Goal: Task Accomplishment & Management: Manage account settings

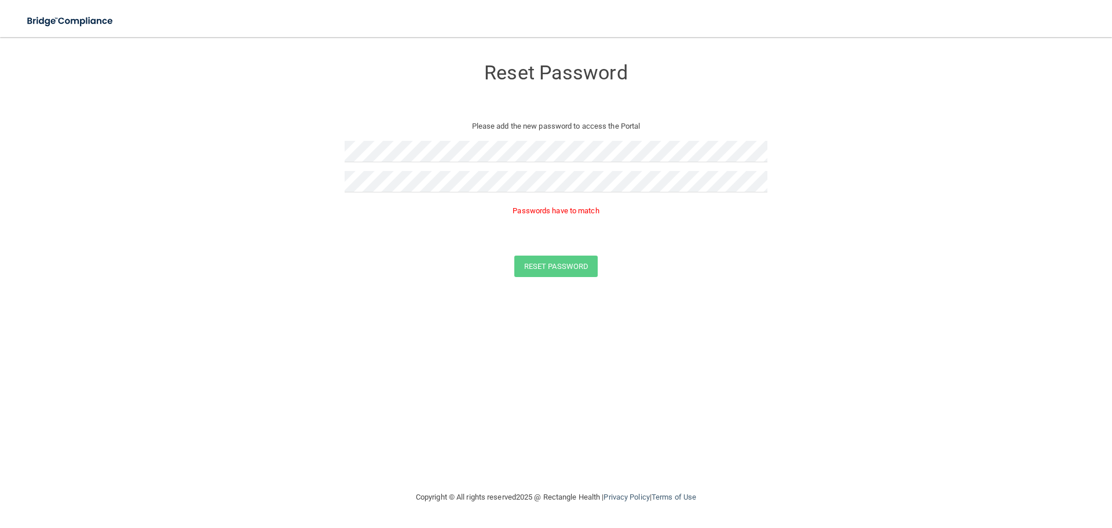
click at [742, 251] on form "Reset Password Please add the new password to access the Portal Passwords have …" at bounding box center [556, 170] width 1066 height 242
click at [228, 151] on form "Reset Password Please add the new password to access the Portal Passwords have …" at bounding box center [556, 170] width 1066 height 242
click at [296, 180] on form "Reset Password Please add the new password to access the Portal Passwords have …" at bounding box center [556, 170] width 1066 height 242
click at [514, 321] on div "Reset Password Please add the new password to access the Portal Passwords have …" at bounding box center [556, 264] width 1066 height 430
click at [607, 219] on div "Passwords have to match" at bounding box center [556, 213] width 423 height 25
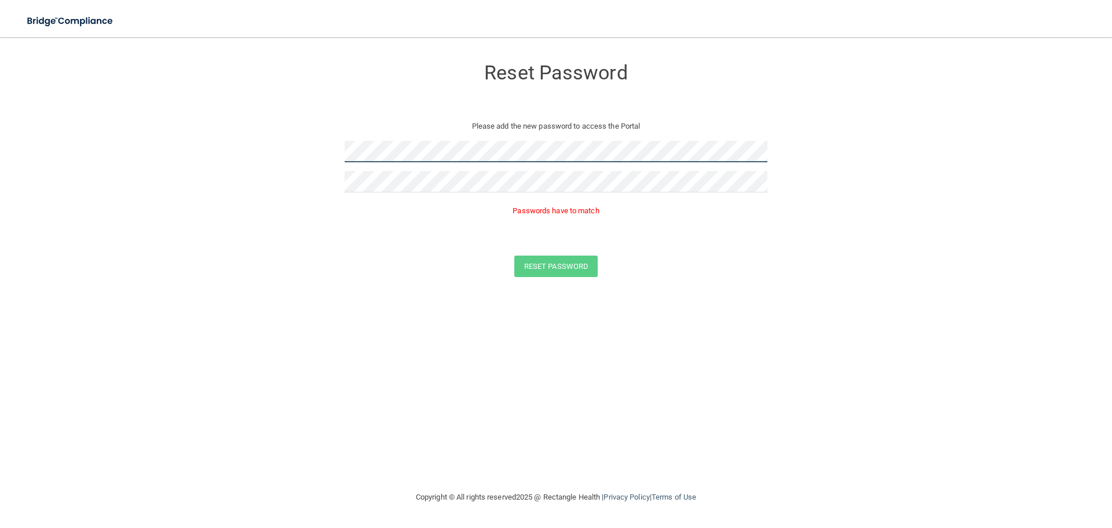
click at [239, 133] on form "Reset Password Please add the new password to access the Portal Passwords have …" at bounding box center [556, 170] width 1066 height 242
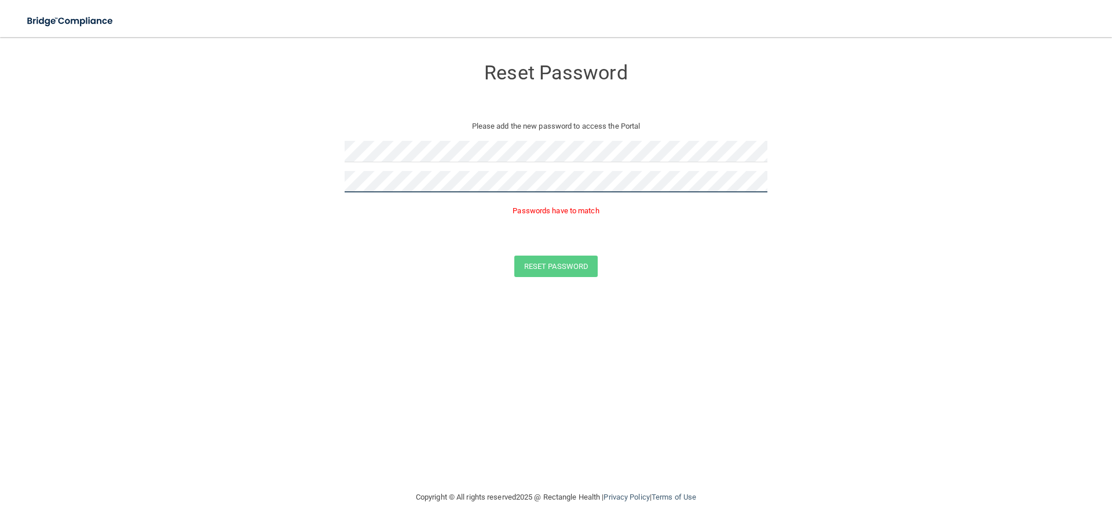
click at [283, 184] on form "Reset Password Please add the new password to access the Portal Passwords have …" at bounding box center [556, 170] width 1066 height 242
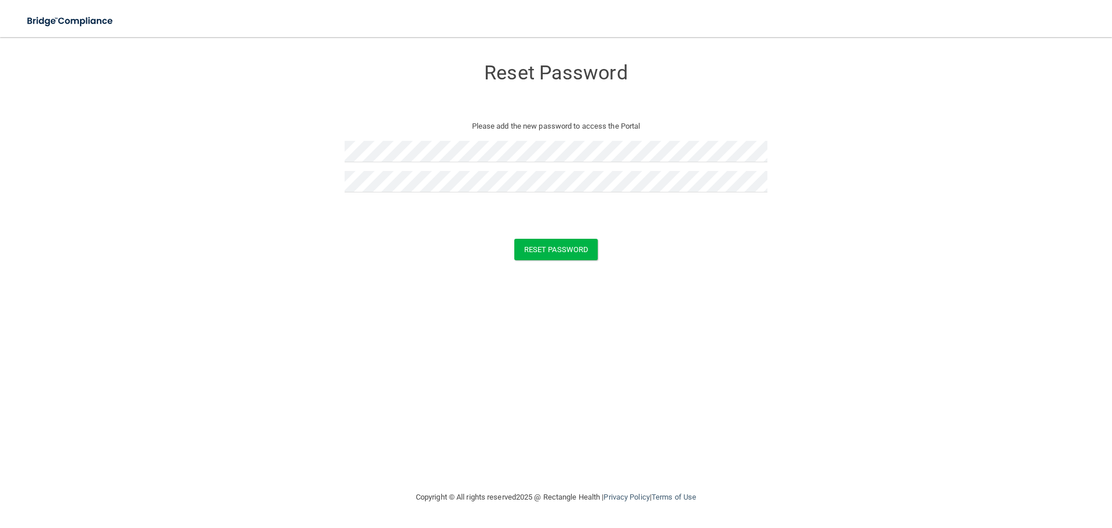
drag, startPoint x: 235, startPoint y: 318, endPoint x: 507, endPoint y: 237, distance: 283.4
click at [244, 315] on div "Reset Password Please add the new password to access the Portal Reset Password …" at bounding box center [556, 264] width 1066 height 430
click at [575, 256] on button "Reset Password" at bounding box center [555, 249] width 83 height 21
